Goal: Task Accomplishment & Management: Manage account settings

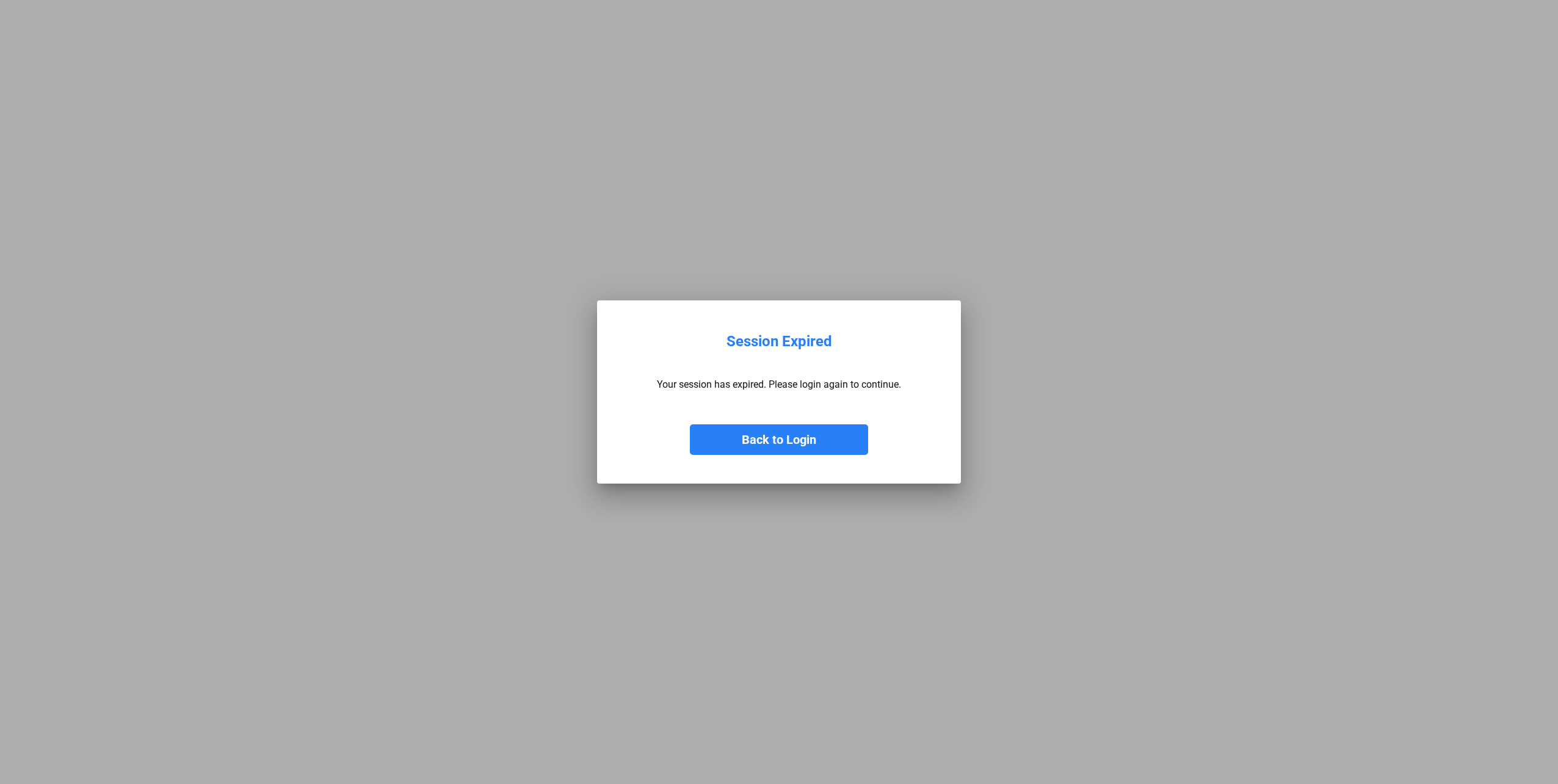
click at [732, 432] on button "Back to Login" at bounding box center [779, 440] width 178 height 31
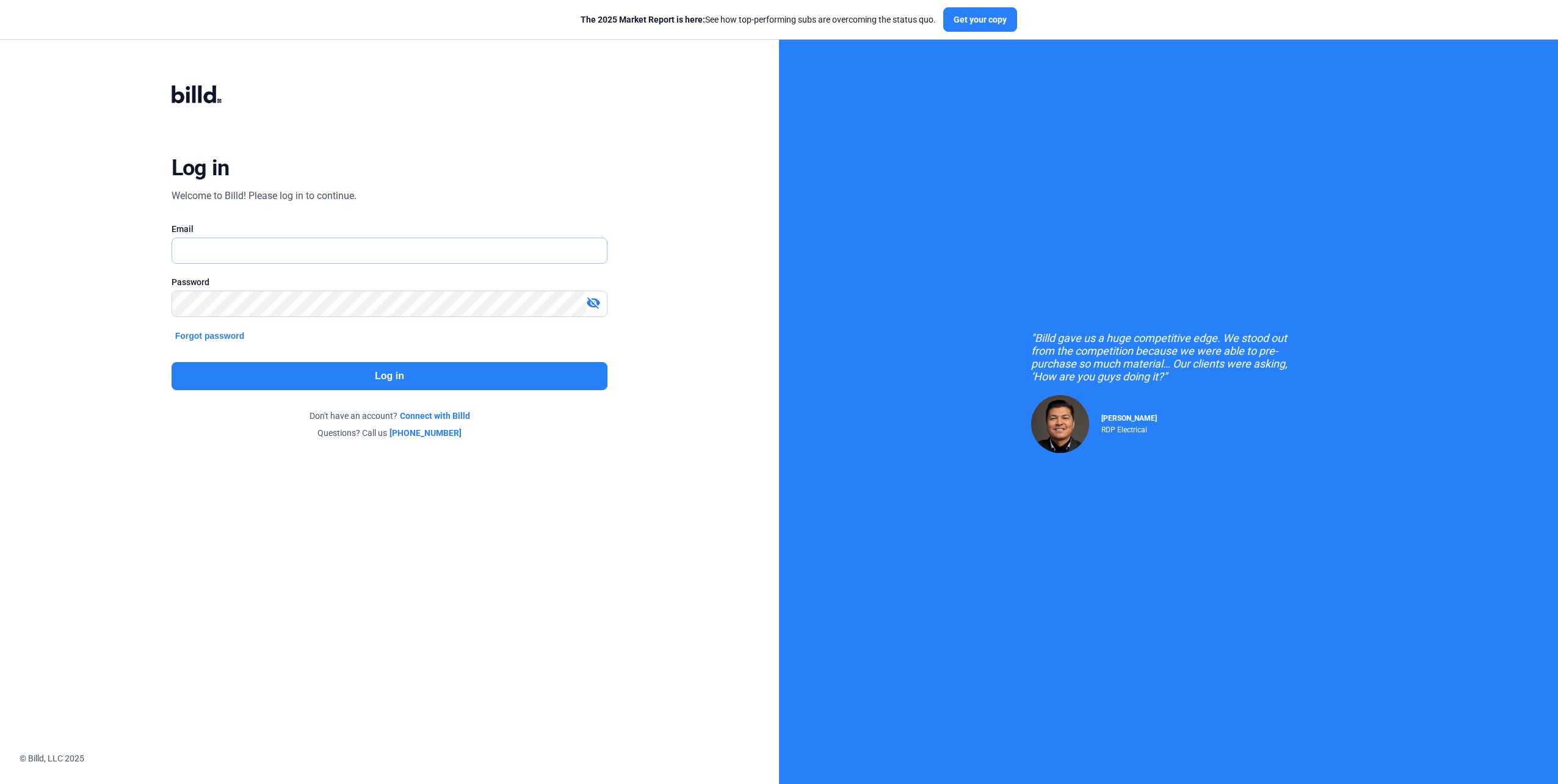
type input "[EMAIL_ADDRESS][DOMAIN_NAME]"
click at [422, 381] on button "Log in" at bounding box center [390, 376] width 437 height 28
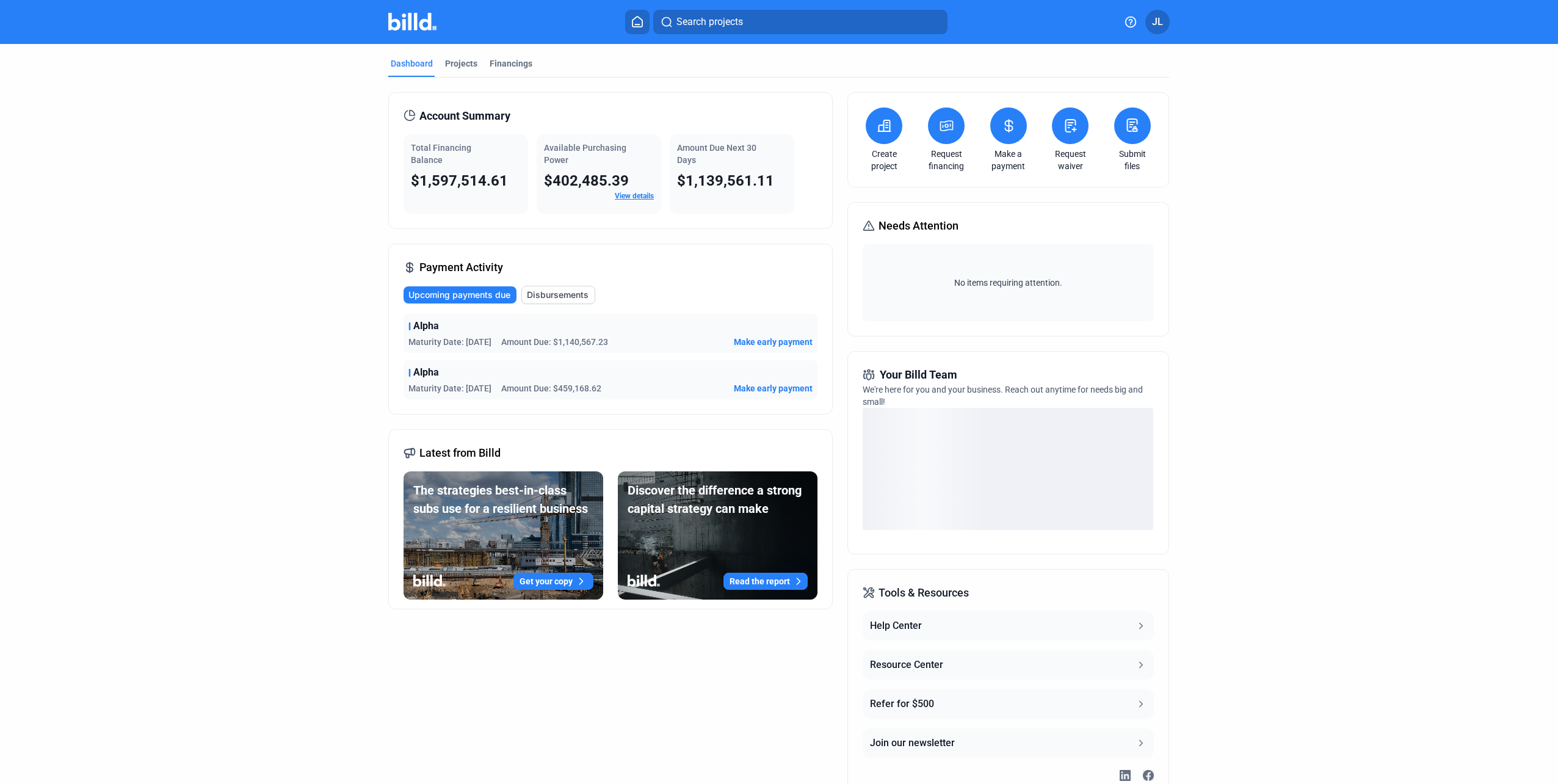
click at [633, 195] on link "View details" at bounding box center [634, 196] width 39 height 9
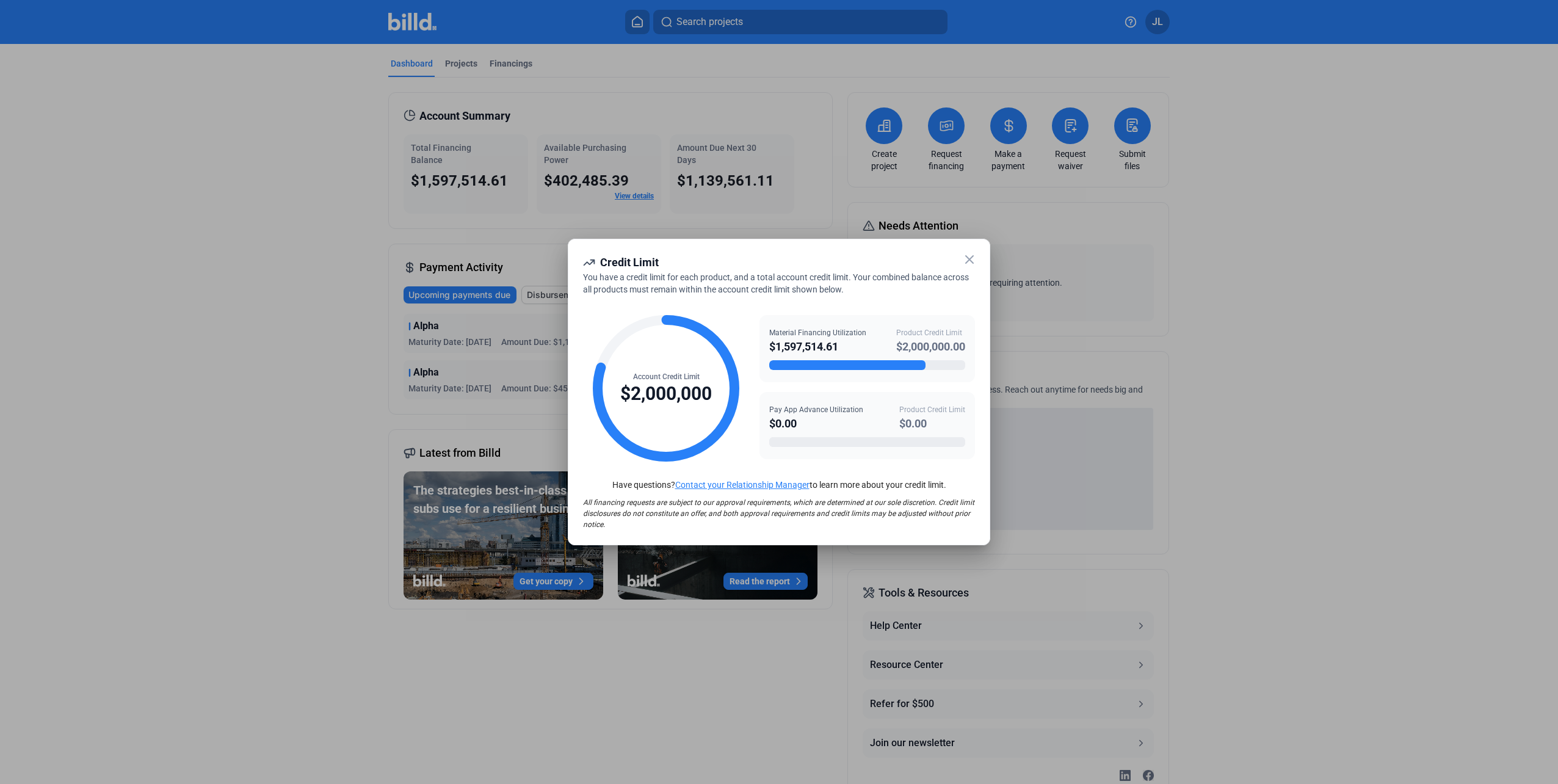
click at [355, 171] on div at bounding box center [779, 392] width 1558 height 784
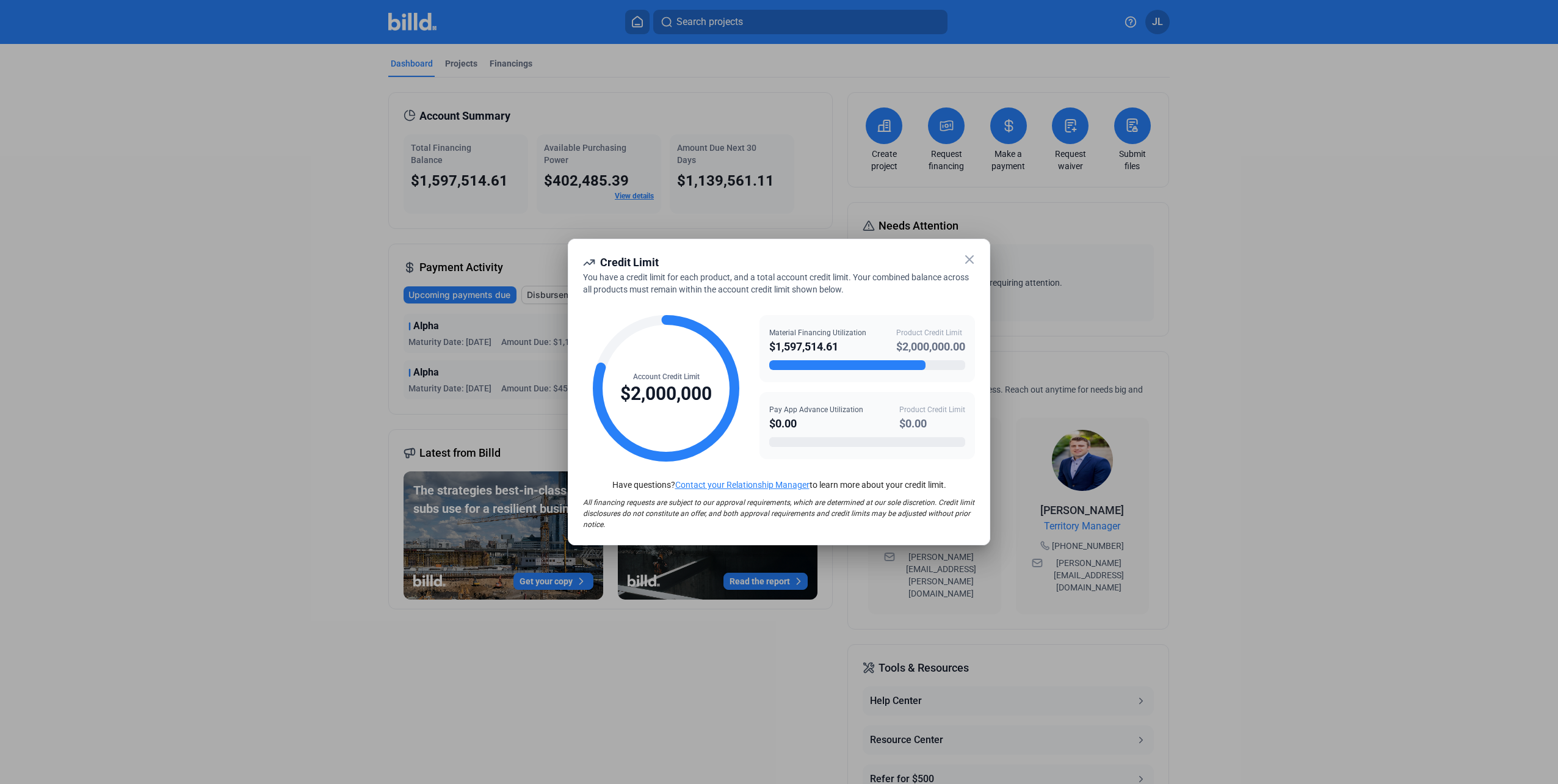
click at [965, 251] on div "Credit Limit You have a credit limit for each product, and a total account cred…" at bounding box center [779, 391] width 423 height 306
click at [969, 258] on icon at bounding box center [969, 259] width 15 height 15
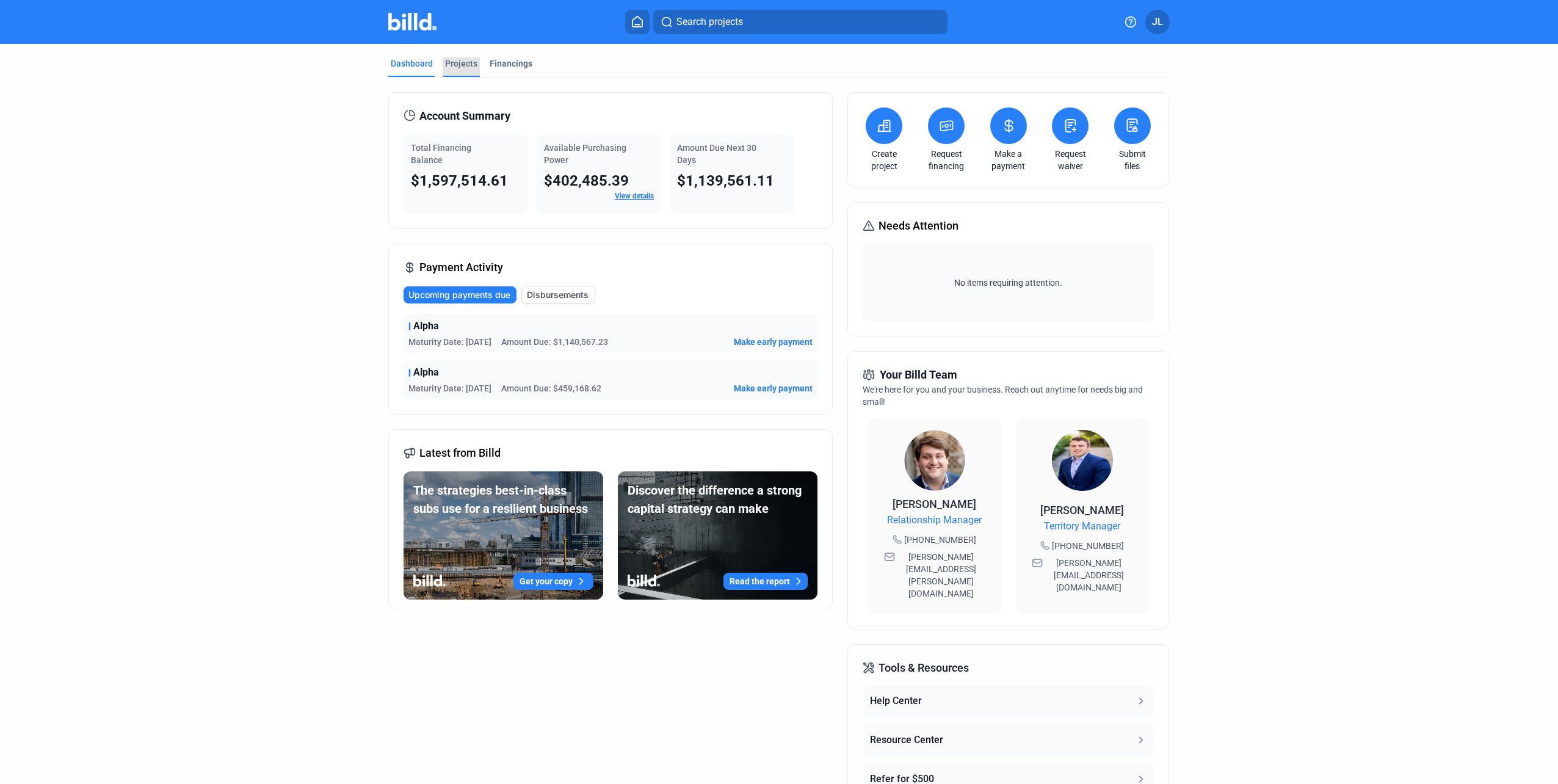
click at [454, 61] on div "Projects" at bounding box center [461, 63] width 32 height 12
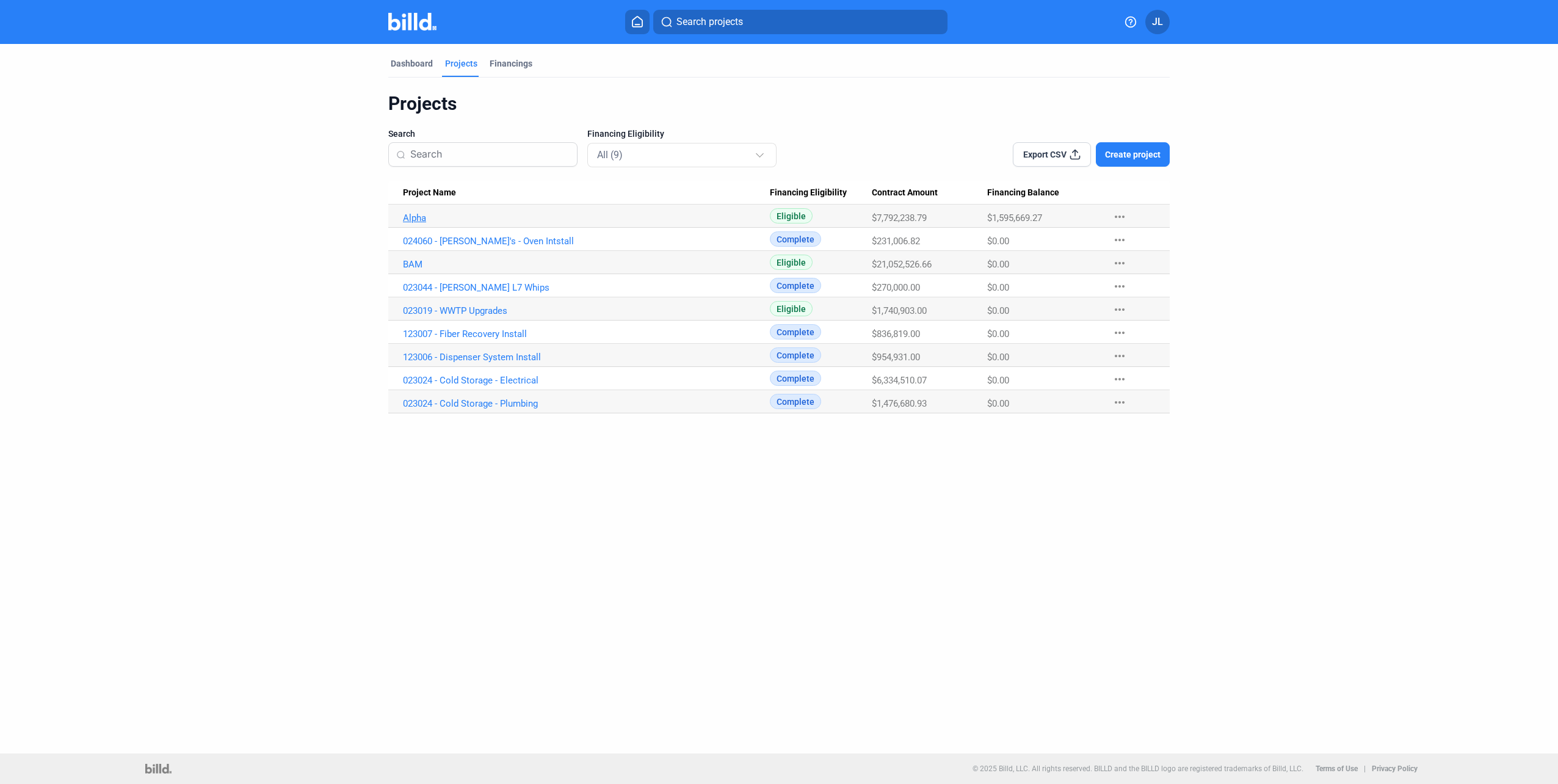
click at [425, 213] on link "Alpha" at bounding box center [586, 218] width 367 height 11
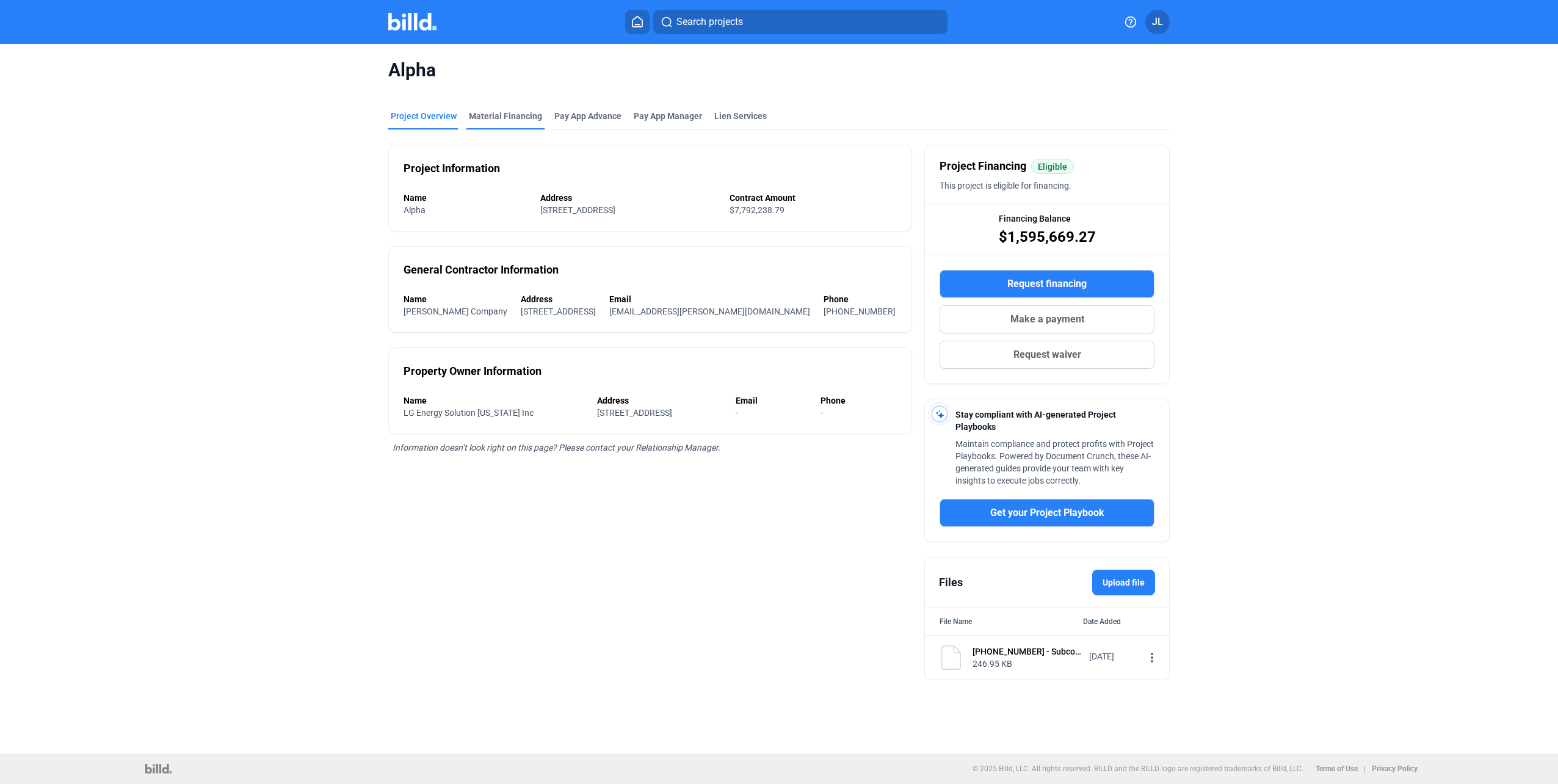
click at [500, 118] on div "Material Financing" at bounding box center [505, 116] width 74 height 12
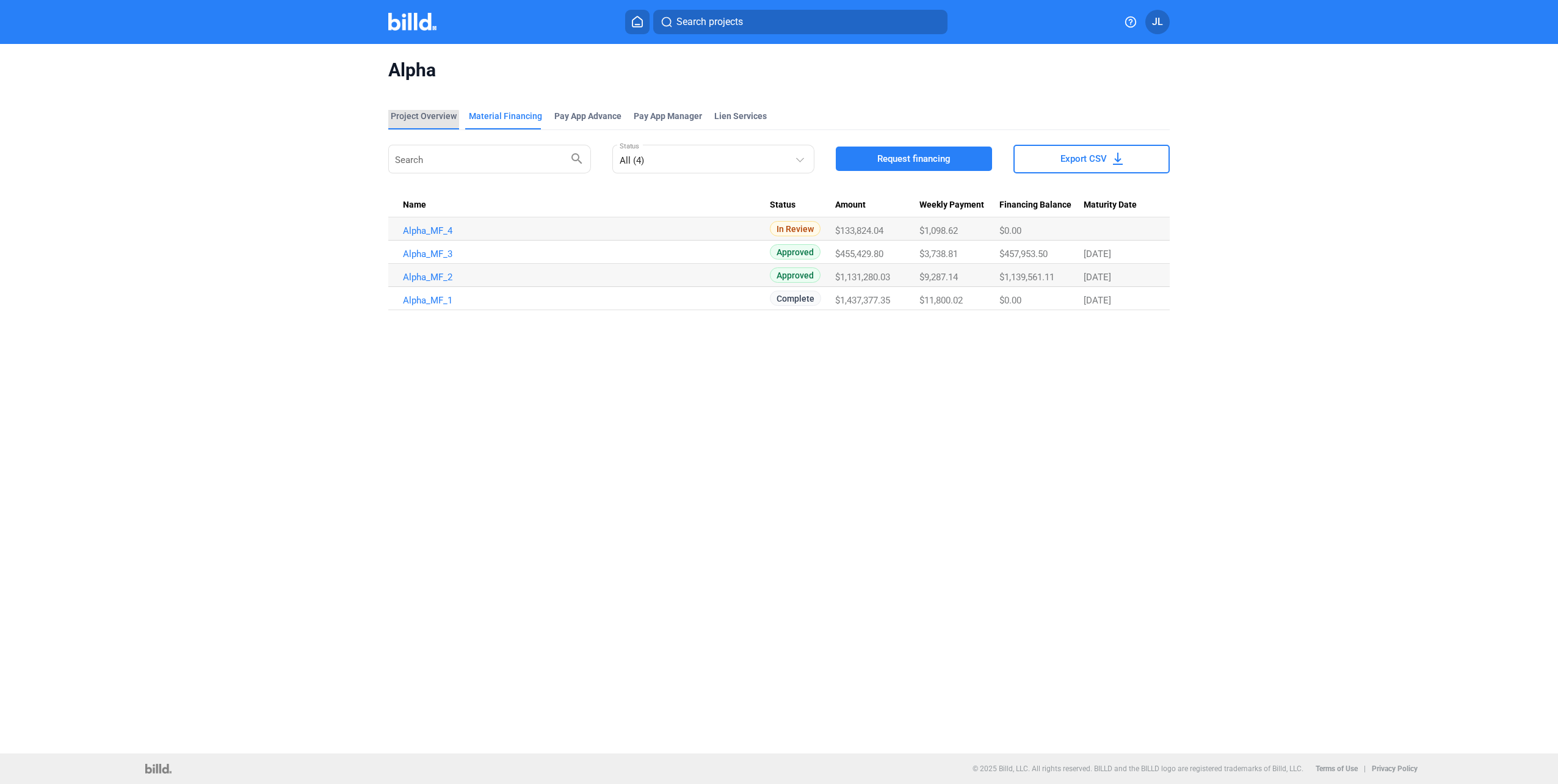
click at [416, 119] on div "Project Overview" at bounding box center [424, 116] width 66 height 12
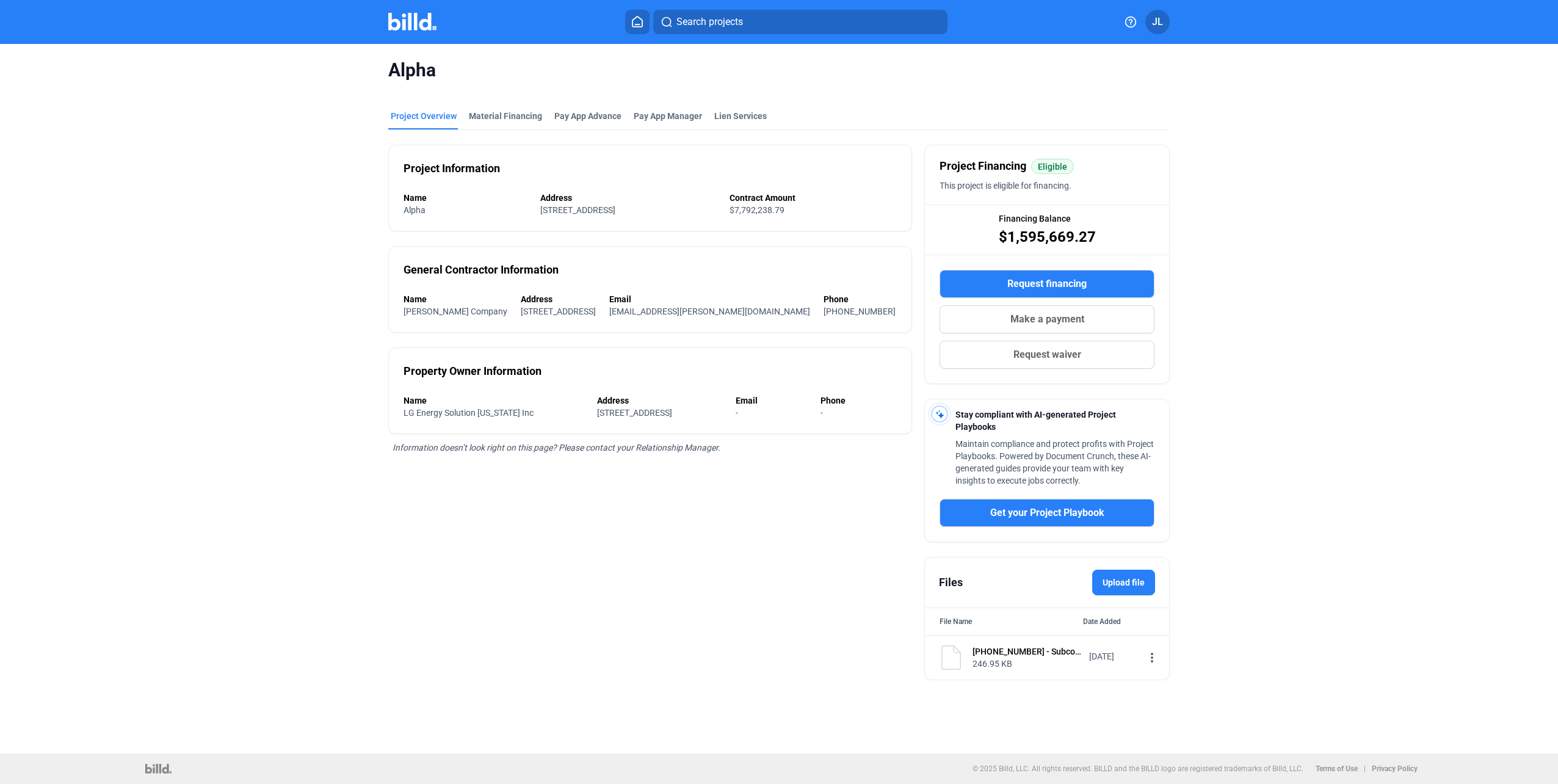
click at [640, 23] on icon at bounding box center [637, 22] width 12 height 11
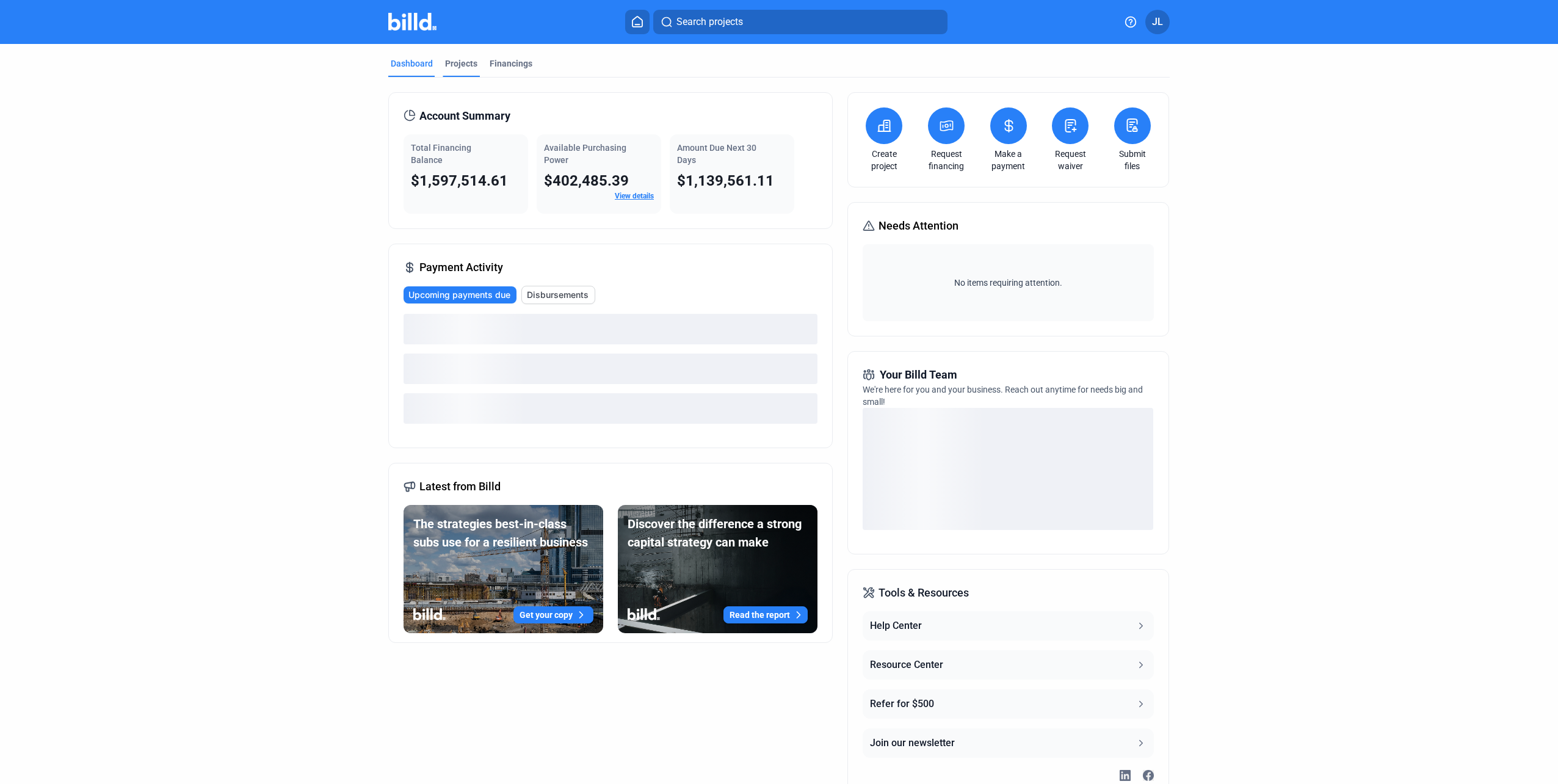
click at [460, 58] on div "Projects" at bounding box center [461, 63] width 32 height 12
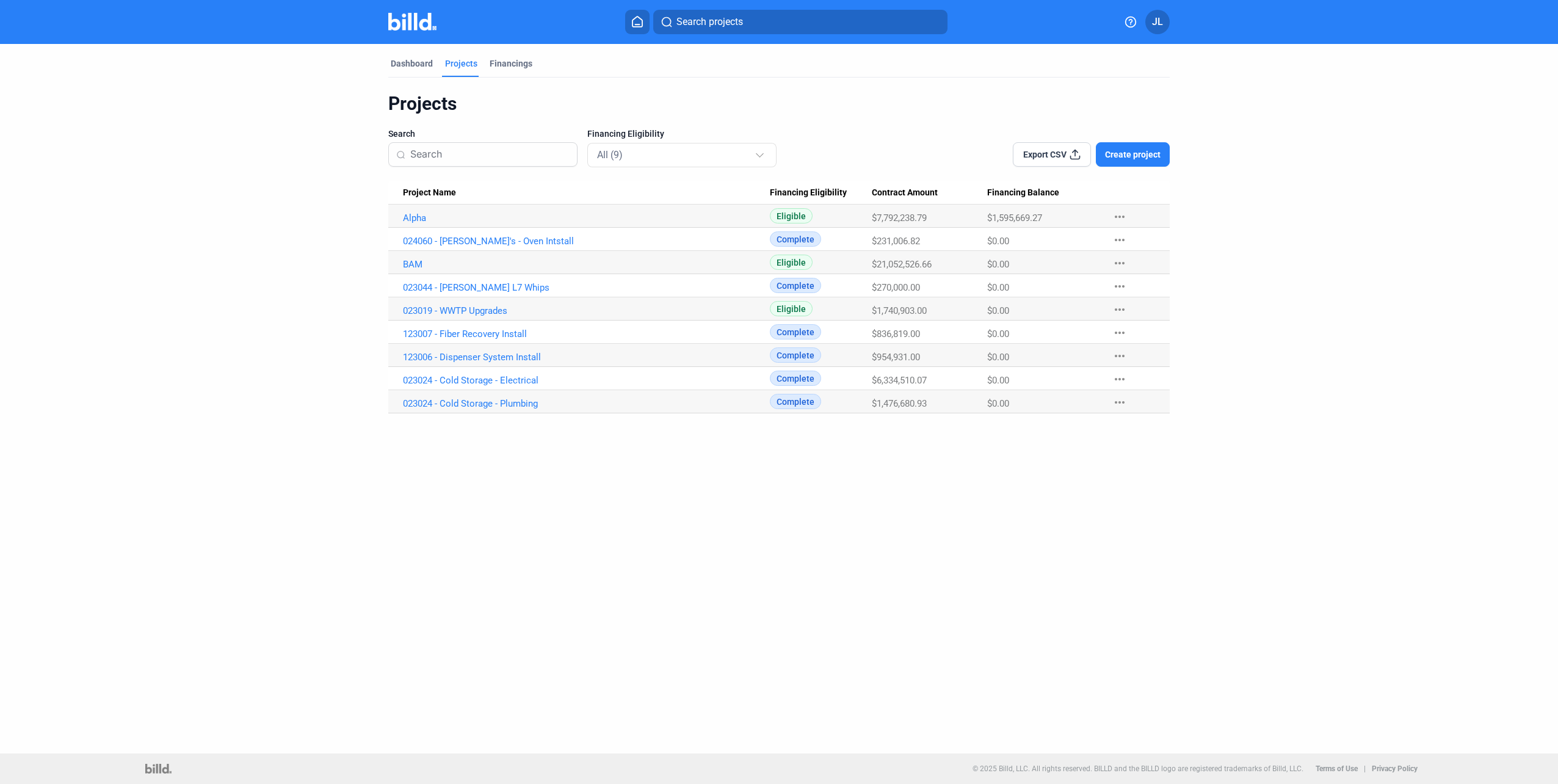
click at [1130, 308] on button "more_horiz" at bounding box center [1120, 308] width 39 height 22
click at [1131, 390] on button "Mark Project Complete" at bounding box center [1185, 394] width 171 height 29
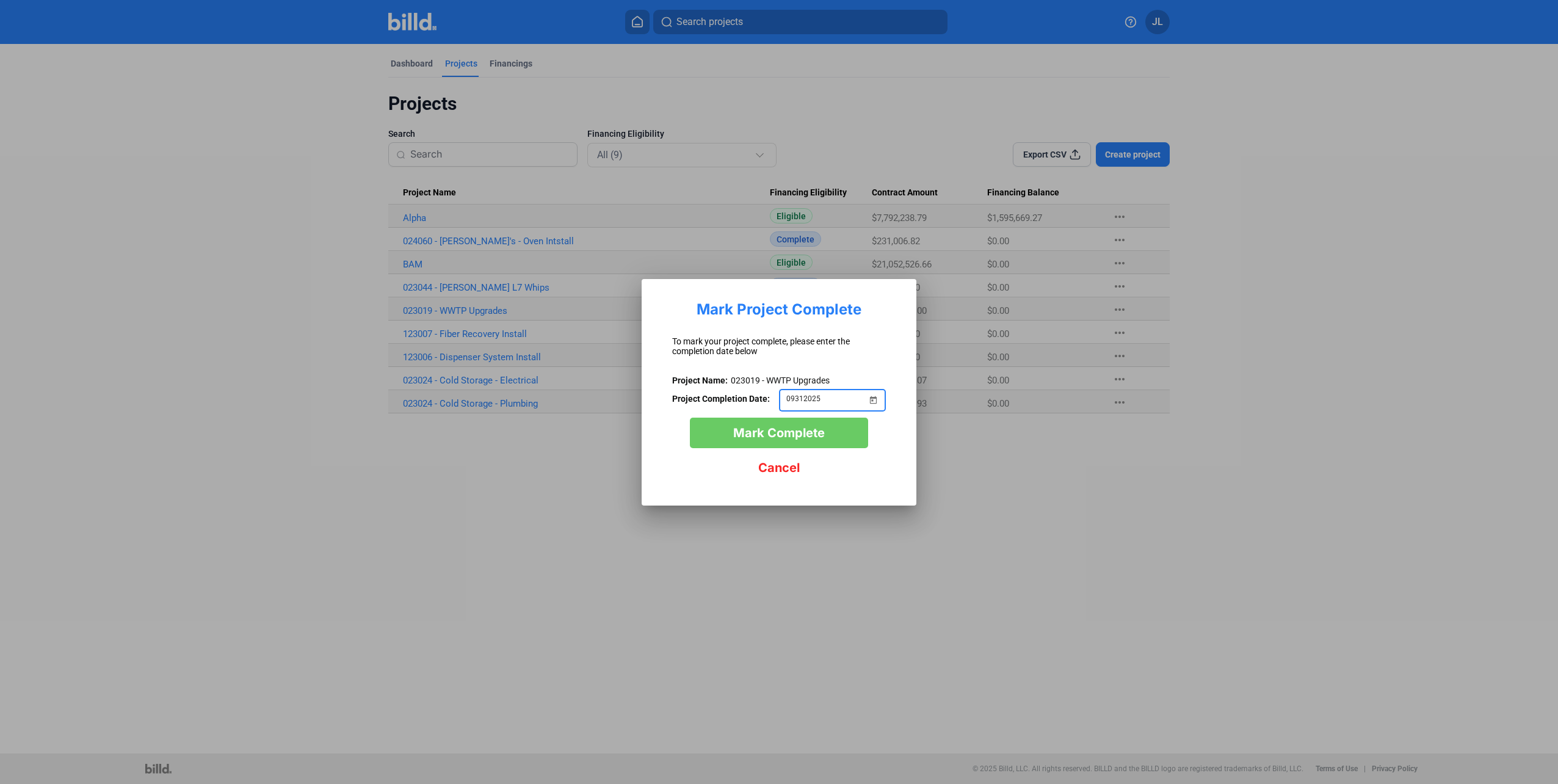
type input "09312025"
click at [847, 395] on input "09312025" at bounding box center [827, 398] width 81 height 15
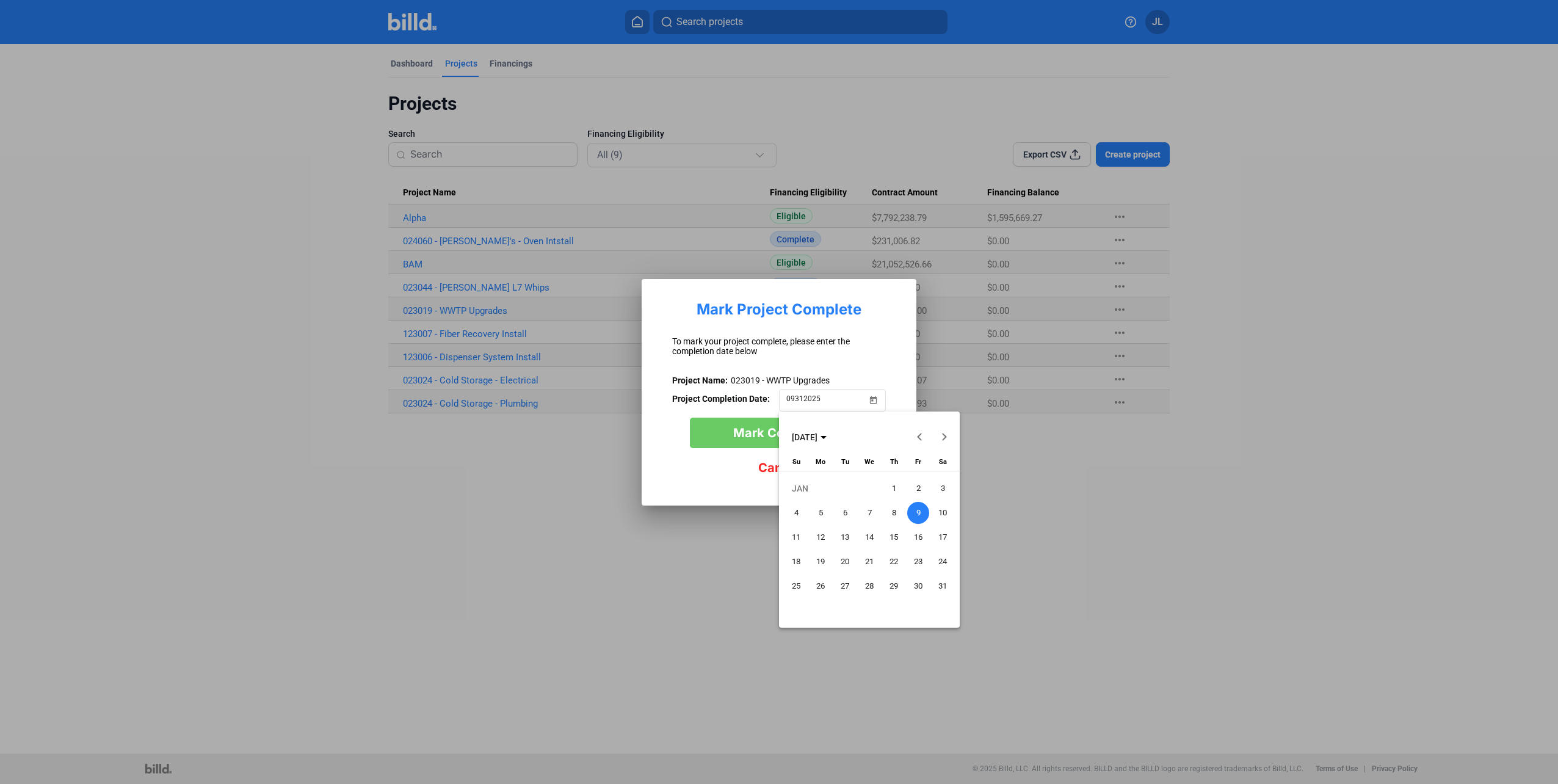
click at [808, 400] on div at bounding box center [779, 392] width 1558 height 784
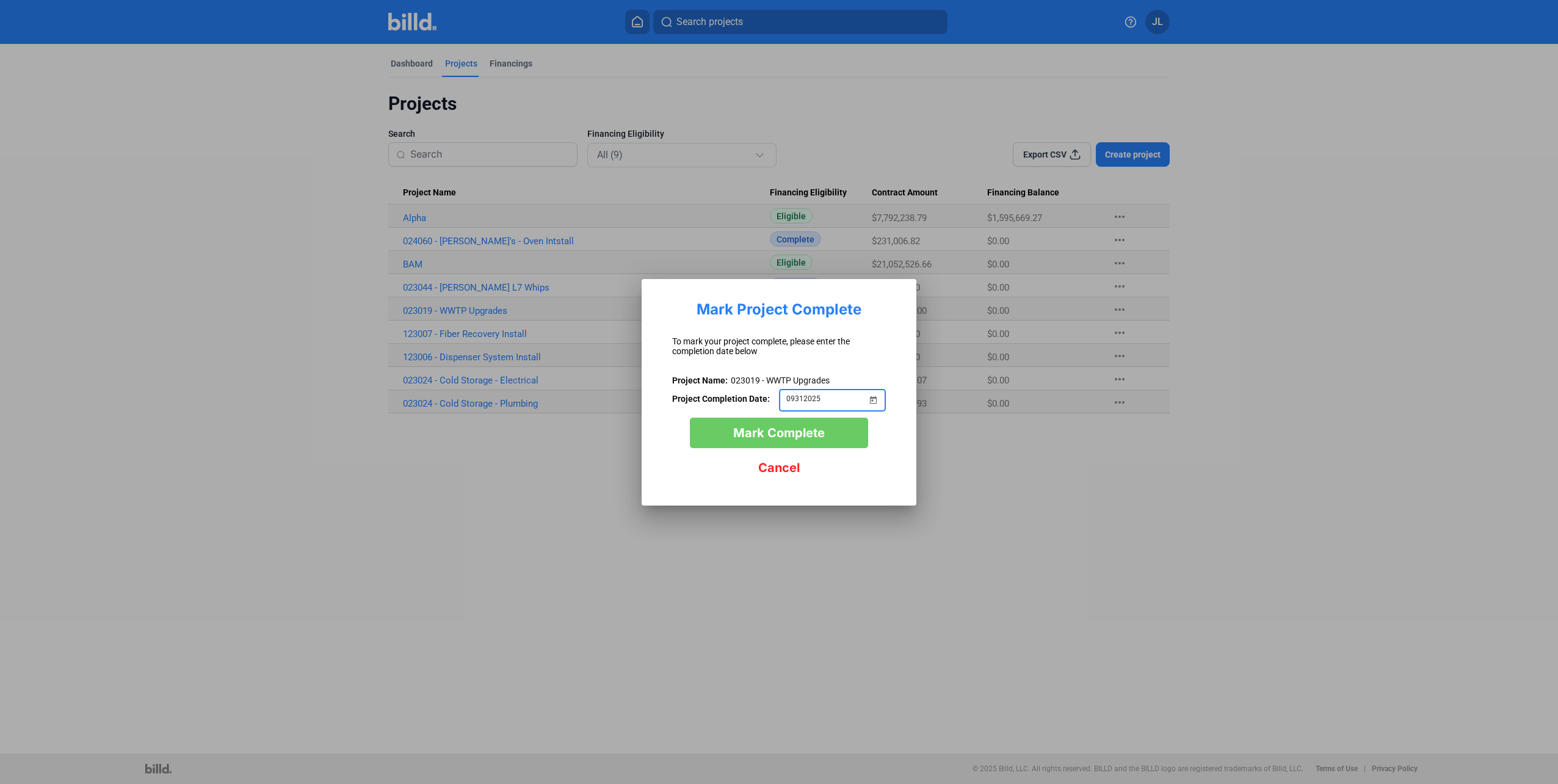
click at [809, 399] on input "09312025" at bounding box center [827, 398] width 81 height 15
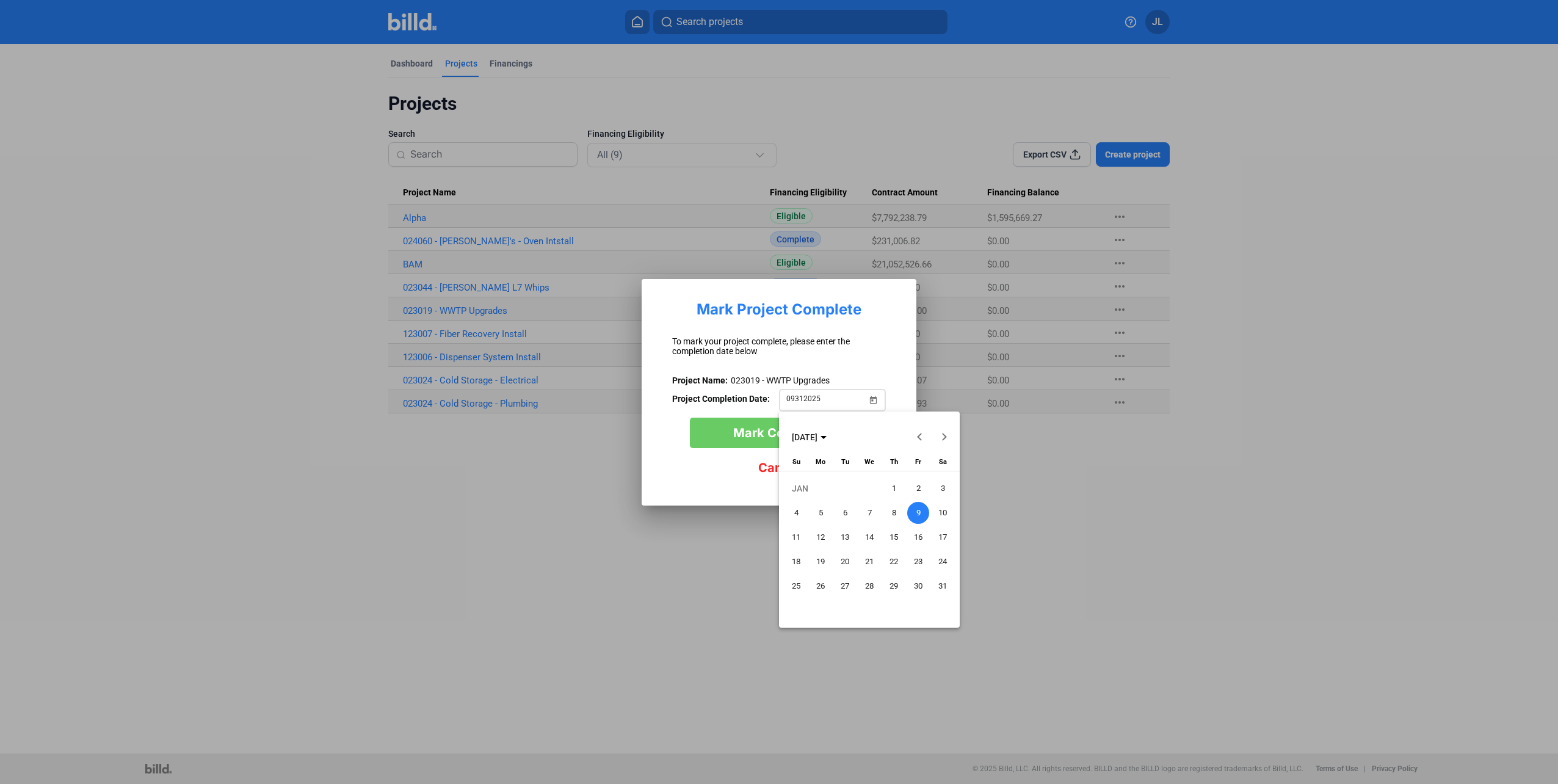
click at [809, 399] on div at bounding box center [779, 392] width 1558 height 784
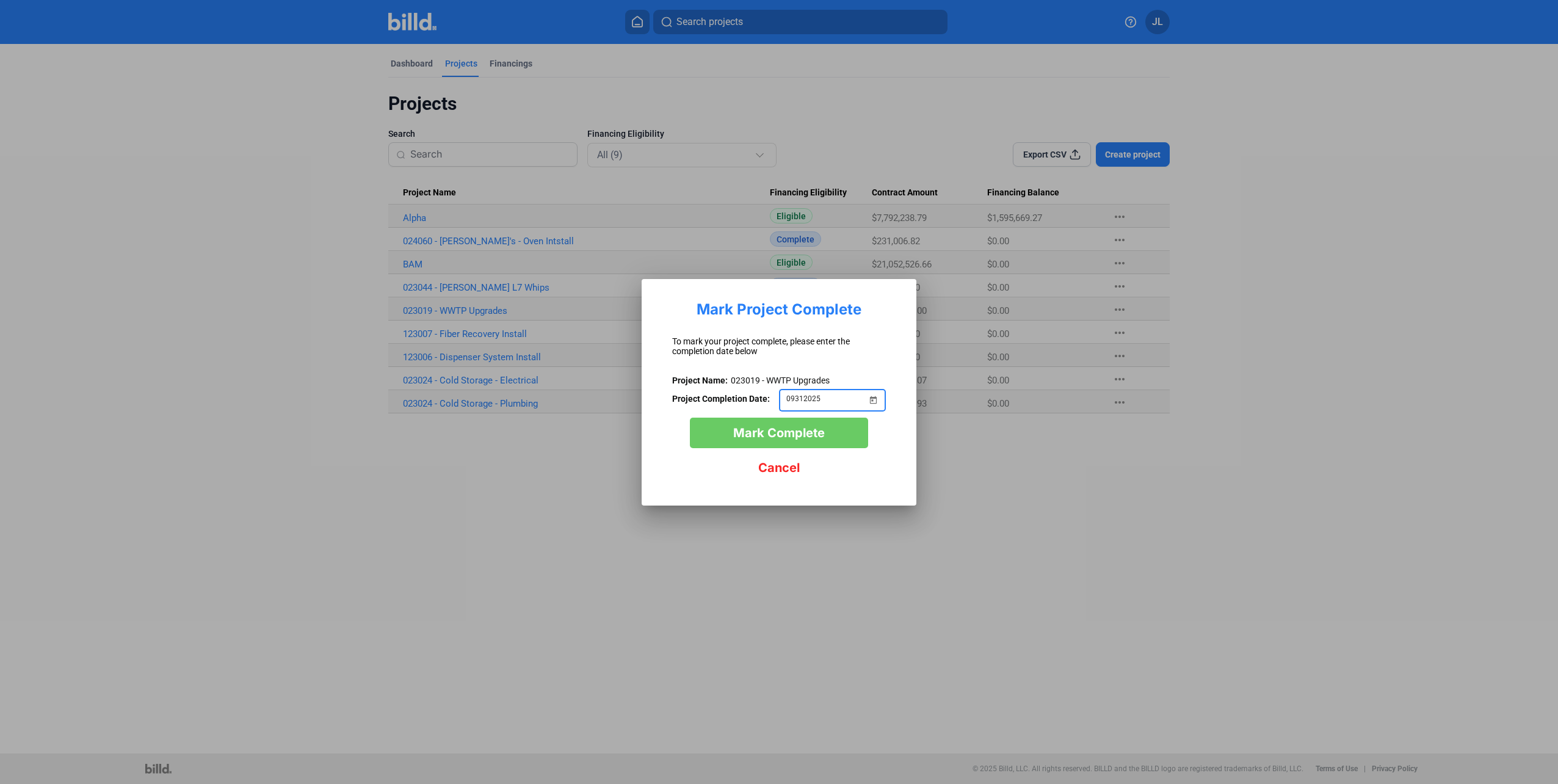
drag, startPoint x: 809, startPoint y: 399, endPoint x: 794, endPoint y: 398, distance: 15.0
click at [794, 398] on input "09312025" at bounding box center [827, 398] width 81 height 15
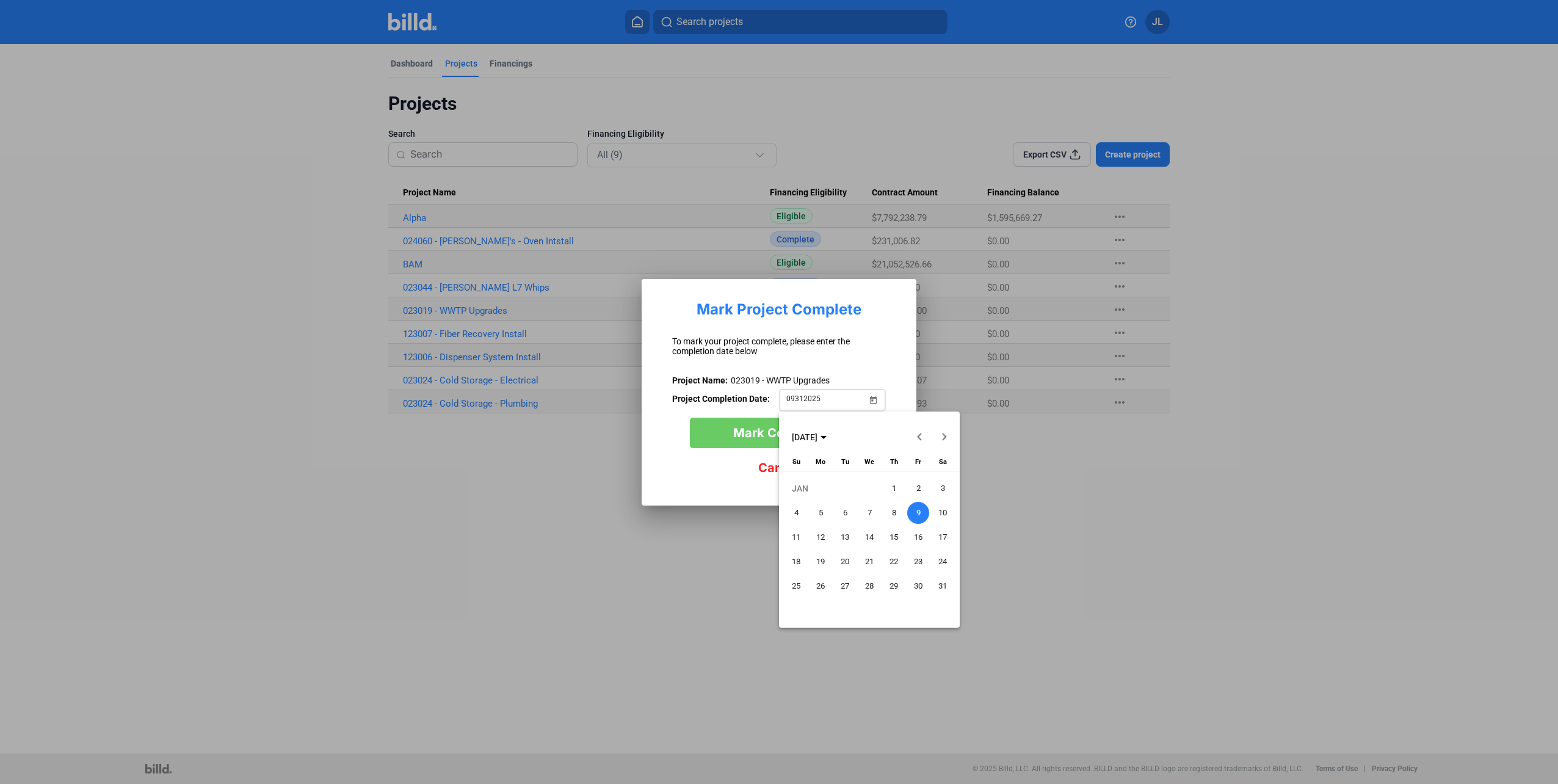
click at [794, 398] on div at bounding box center [779, 392] width 1558 height 784
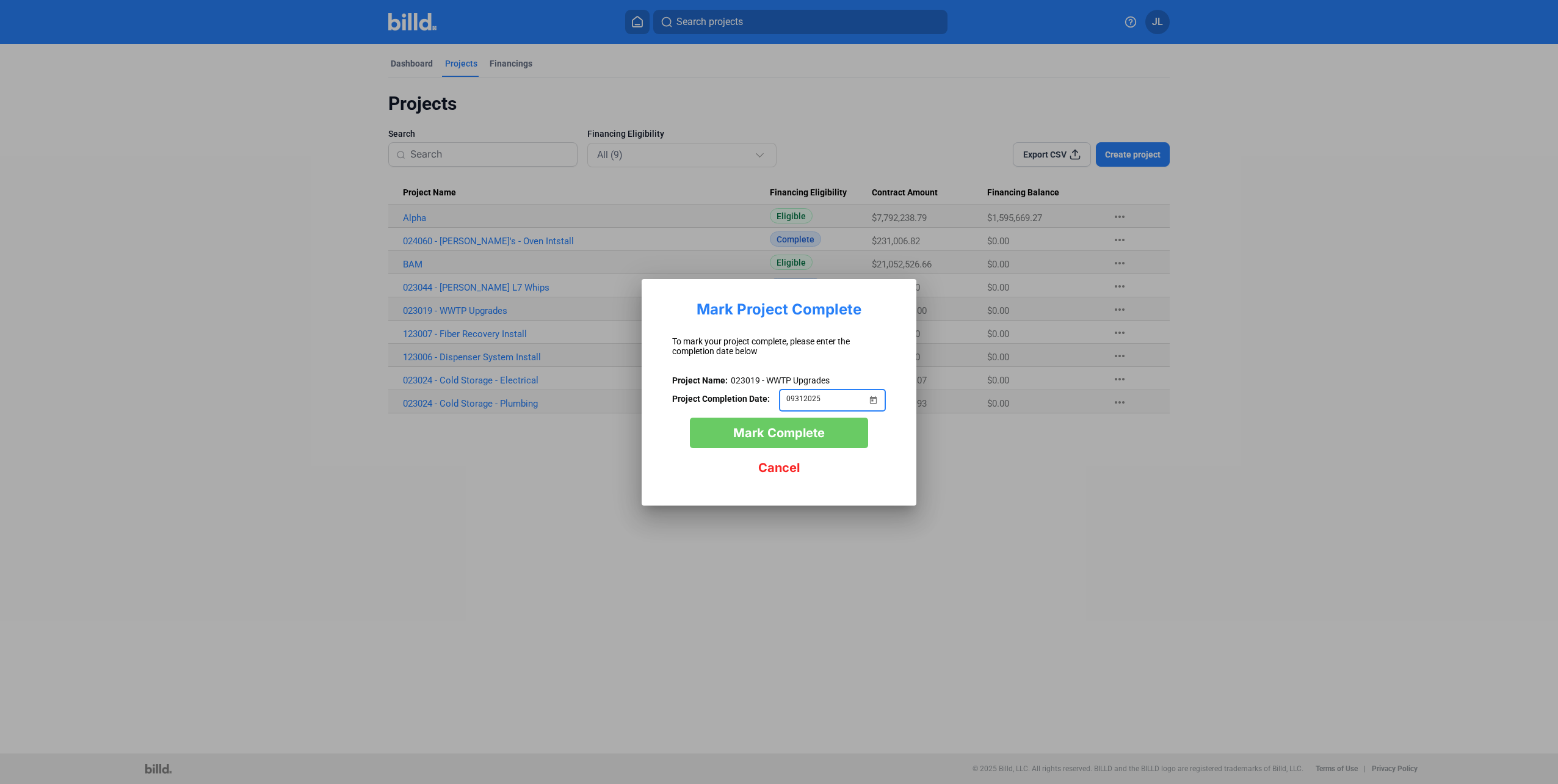
click at [786, 398] on div "09312025" at bounding box center [832, 398] width 107 height 25
type input "[DATE]"
click at [780, 432] on span "Mark Complete" at bounding box center [779, 432] width 91 height 15
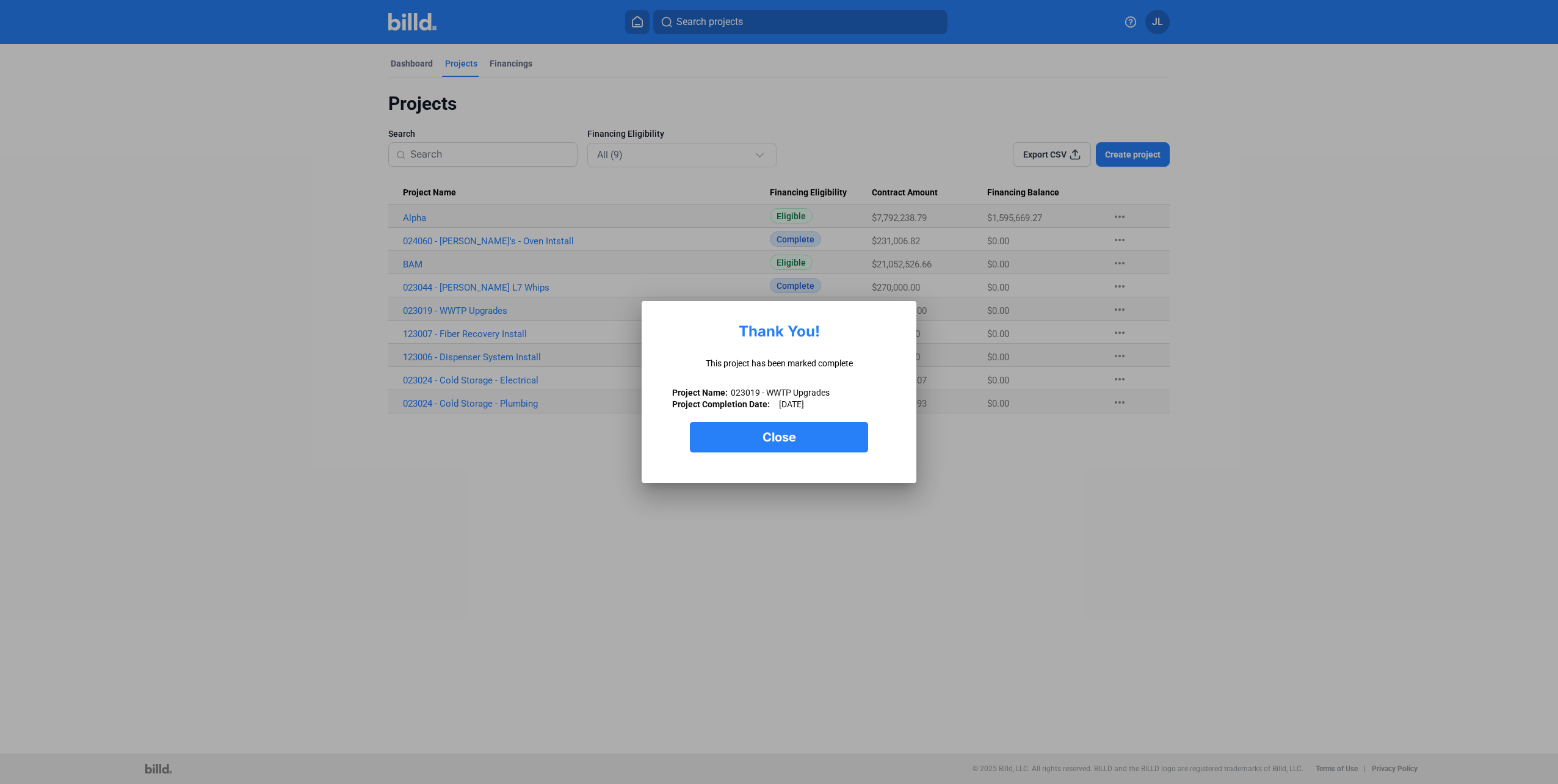
click at [817, 420] on div "Close" at bounding box center [779, 431] width 213 height 43
click at [812, 430] on button "Close" at bounding box center [779, 437] width 178 height 31
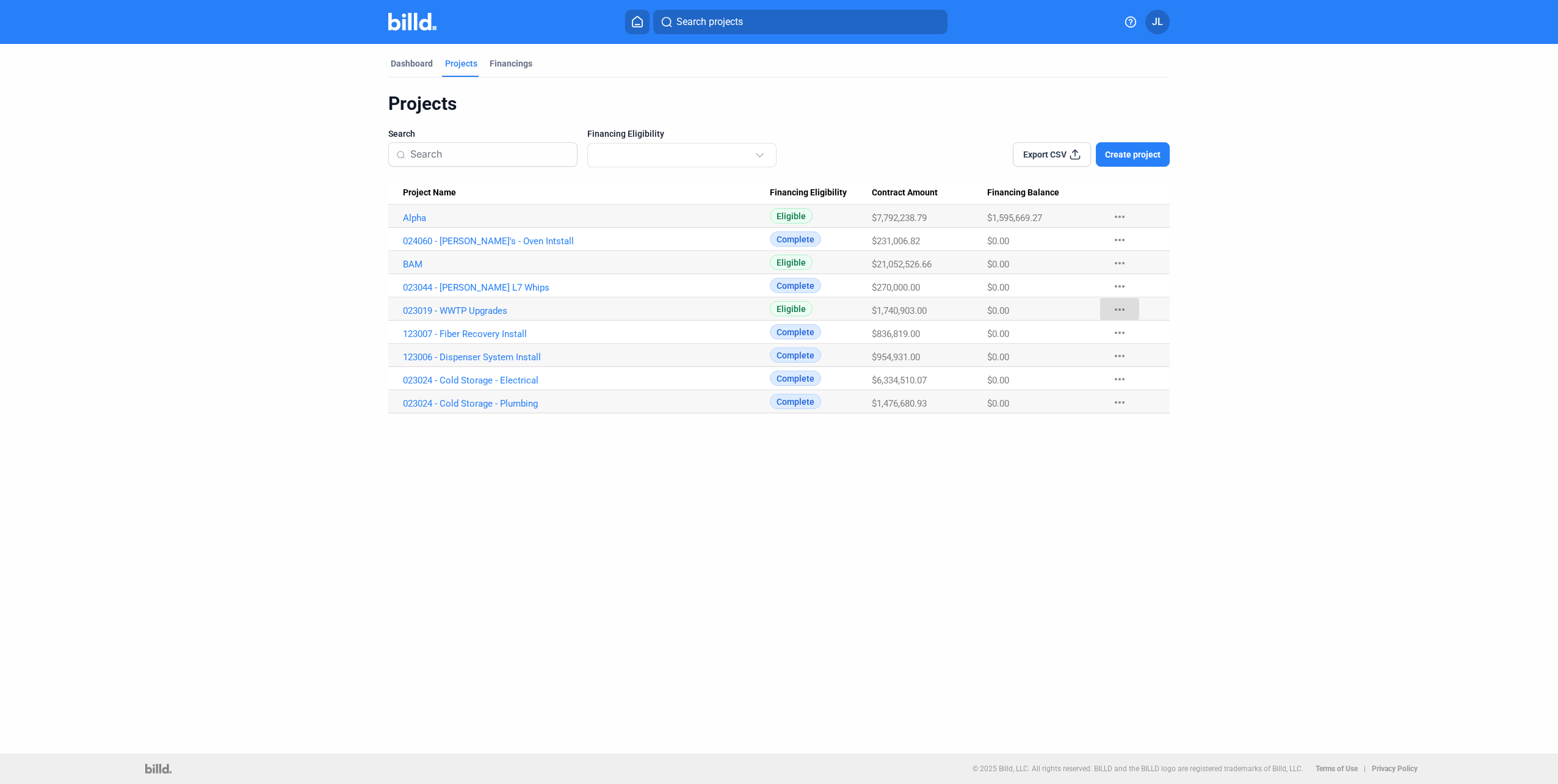
click at [1118, 306] on mat-icon "more_horiz" at bounding box center [1120, 310] width 15 height 15
click at [1143, 395] on button "Mark Project Complete" at bounding box center [1185, 394] width 171 height 29
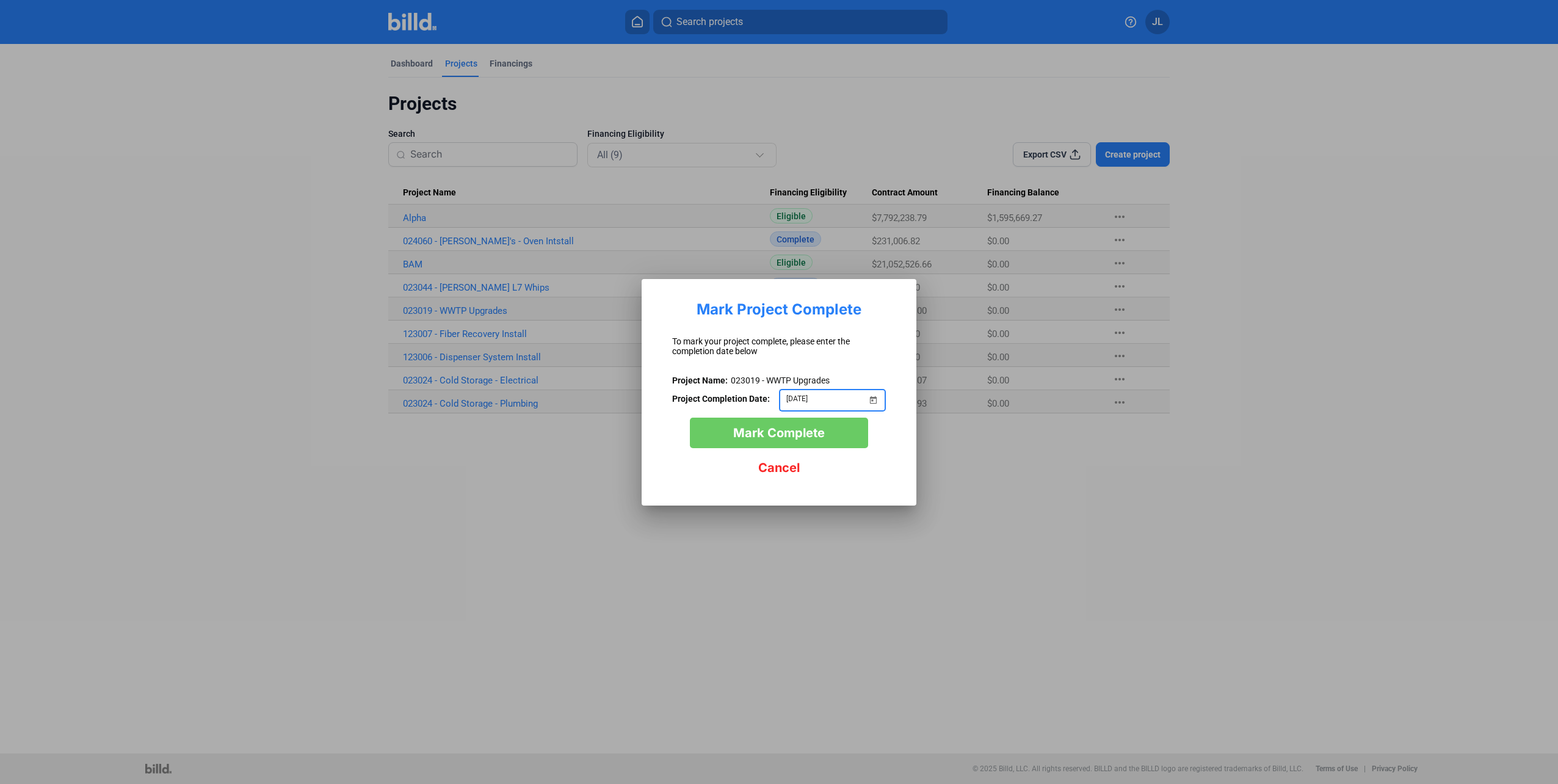
type input "[DATE]"
click at [823, 427] on span "Mark Complete" at bounding box center [779, 432] width 91 height 15
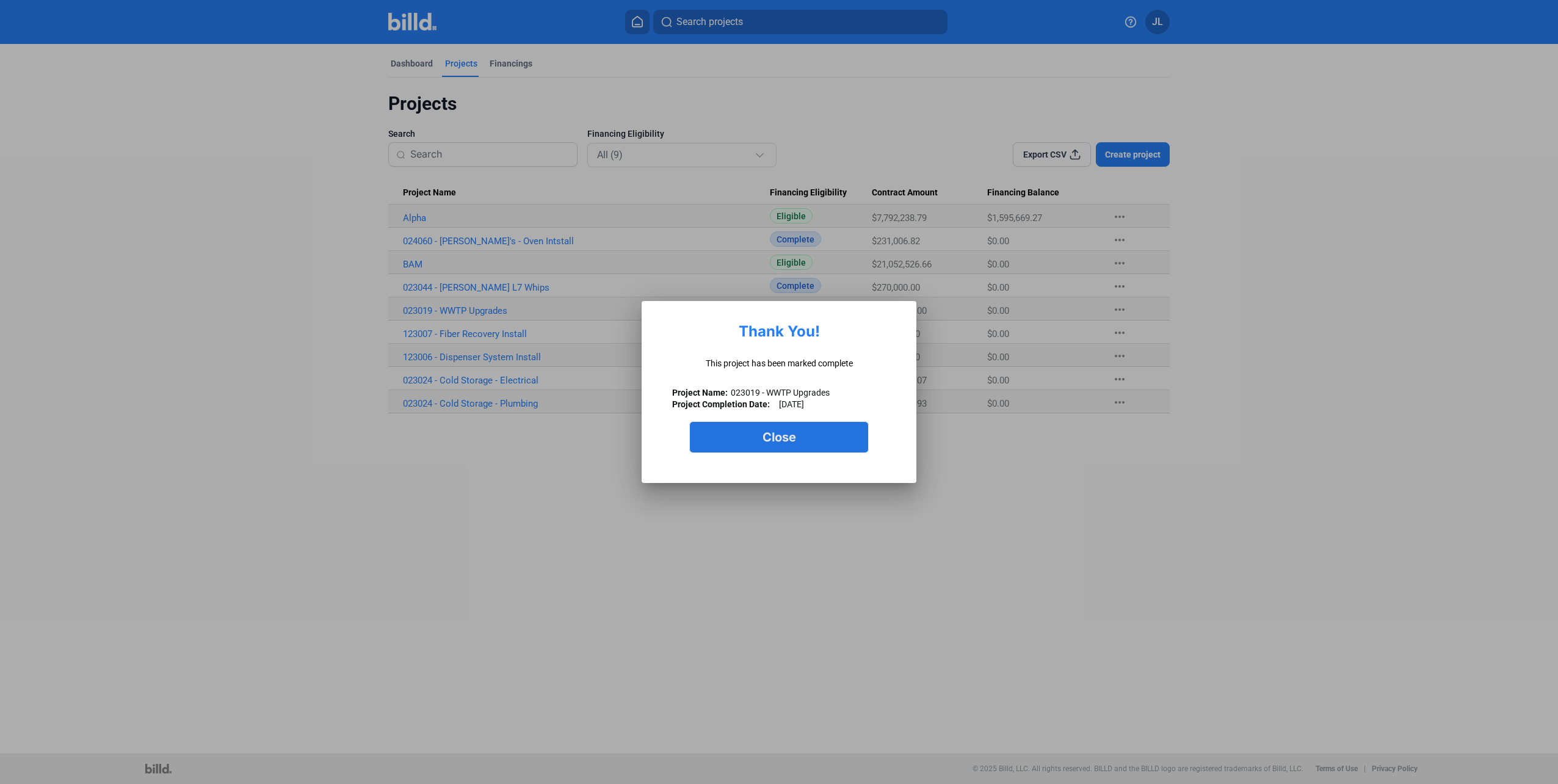
click at [821, 428] on button "Close" at bounding box center [779, 437] width 178 height 31
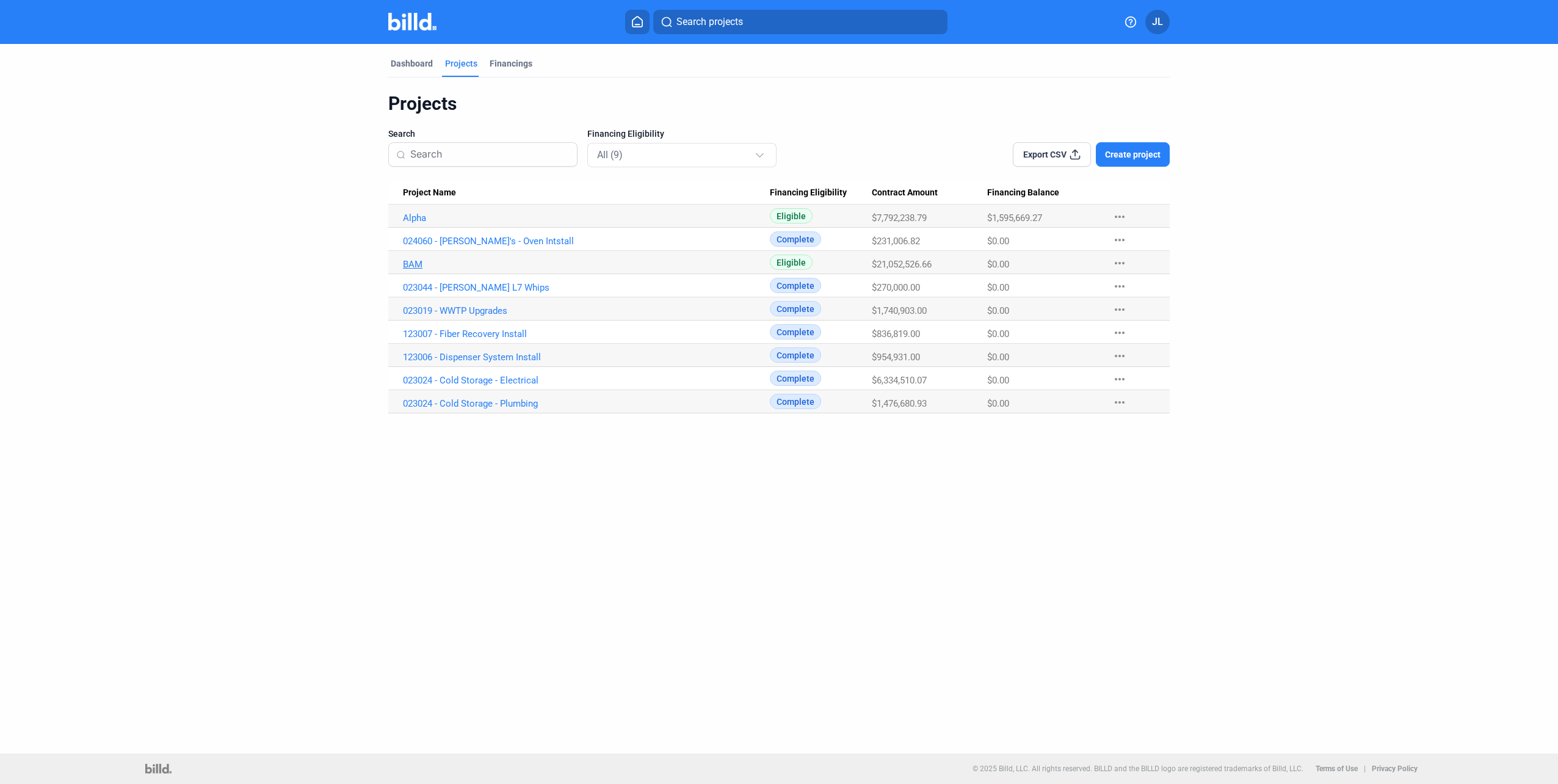
click at [411, 263] on link "BAM" at bounding box center [586, 264] width 367 height 11
click at [659, 158] on div "All (9)" at bounding box center [675, 154] width 158 height 16
click at [654, 243] on span "Eligible (2)" at bounding box center [682, 236] width 171 height 27
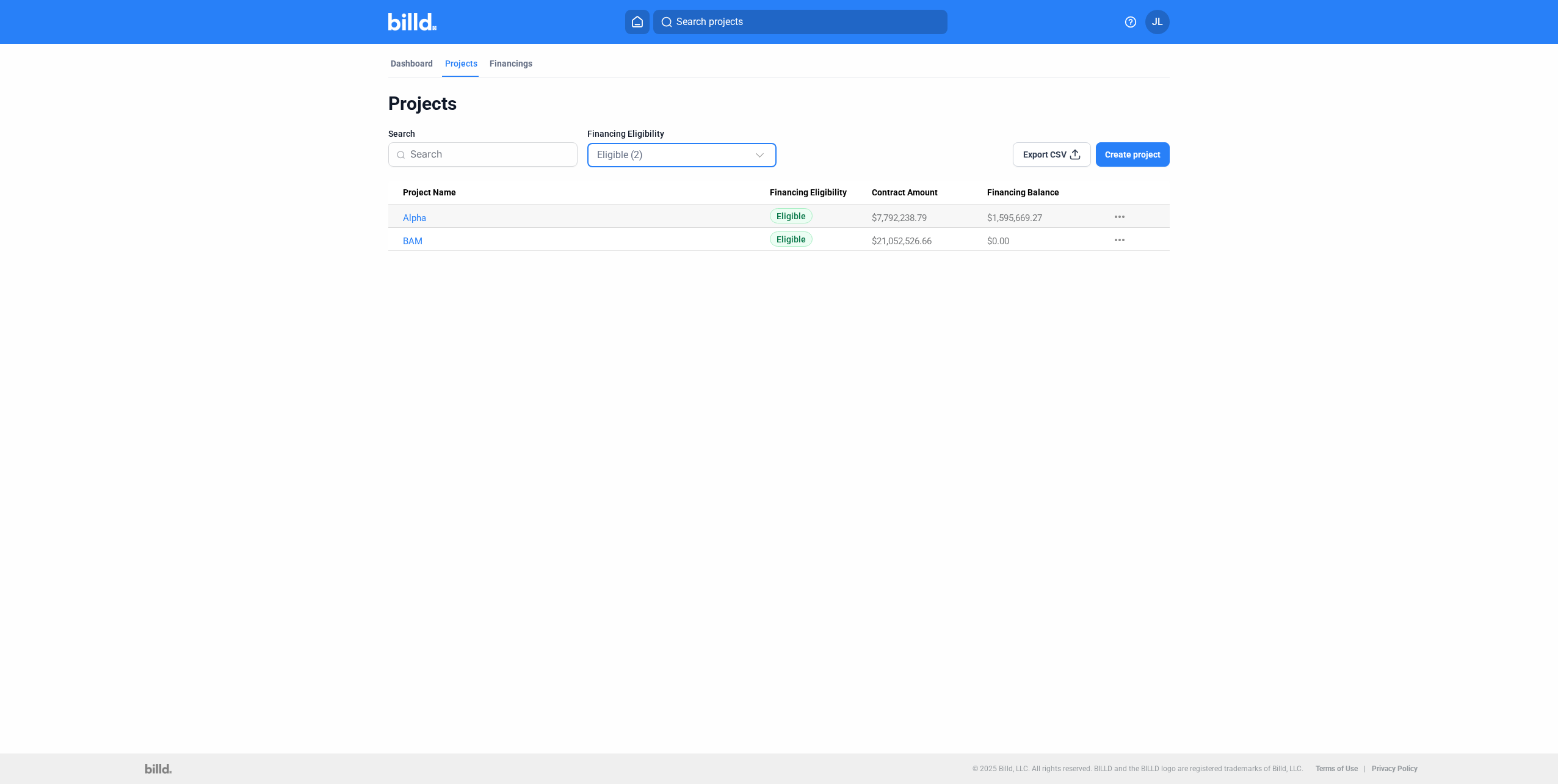
click at [366, 216] on div "Dashboard Projects Financings Projects Search Financing Eligibility Eligible (2…" at bounding box center [779, 147] width 830 height 207
